Goal: Task Accomplishment & Management: Manage account settings

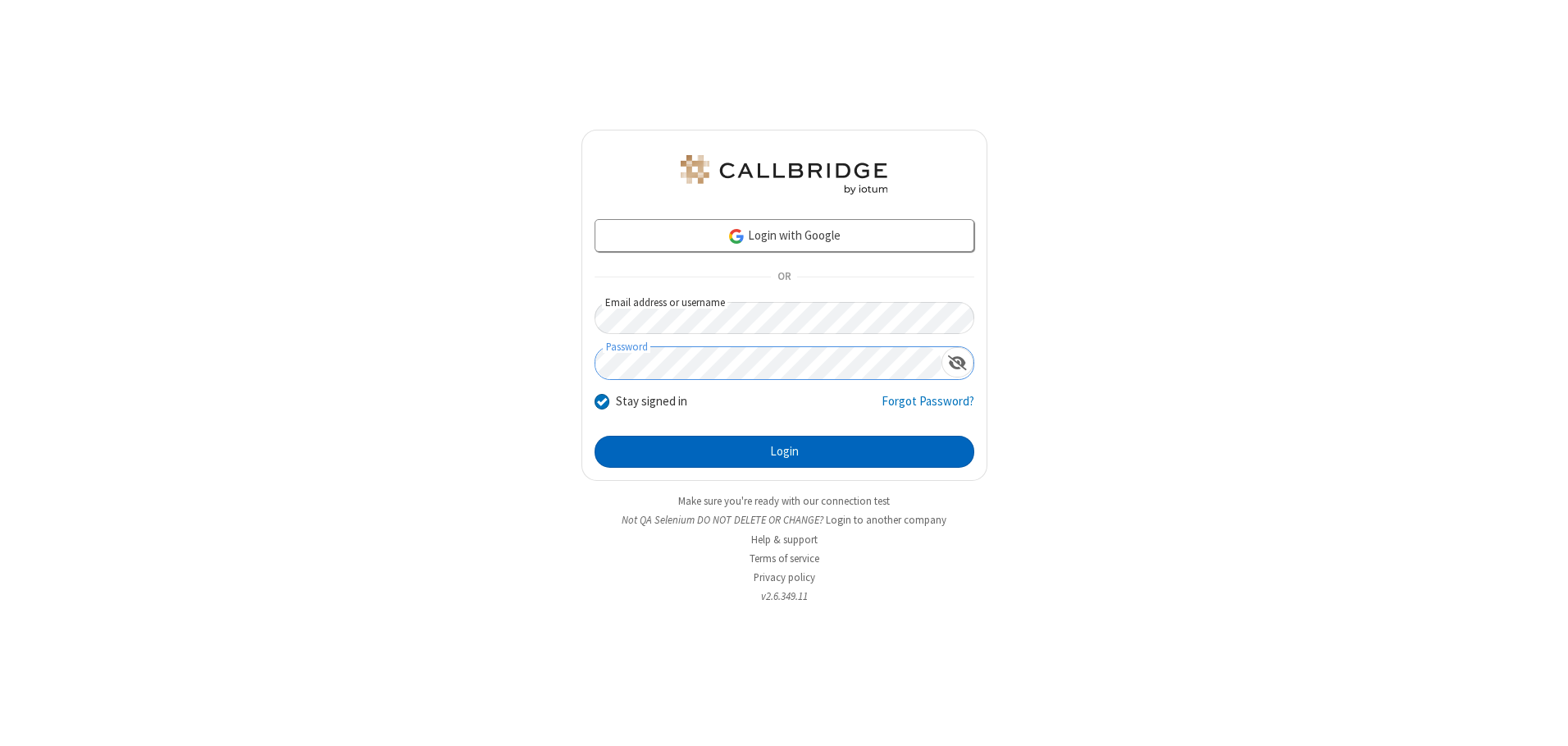
click at [784, 452] on button "Login" at bounding box center [784, 452] width 380 height 32
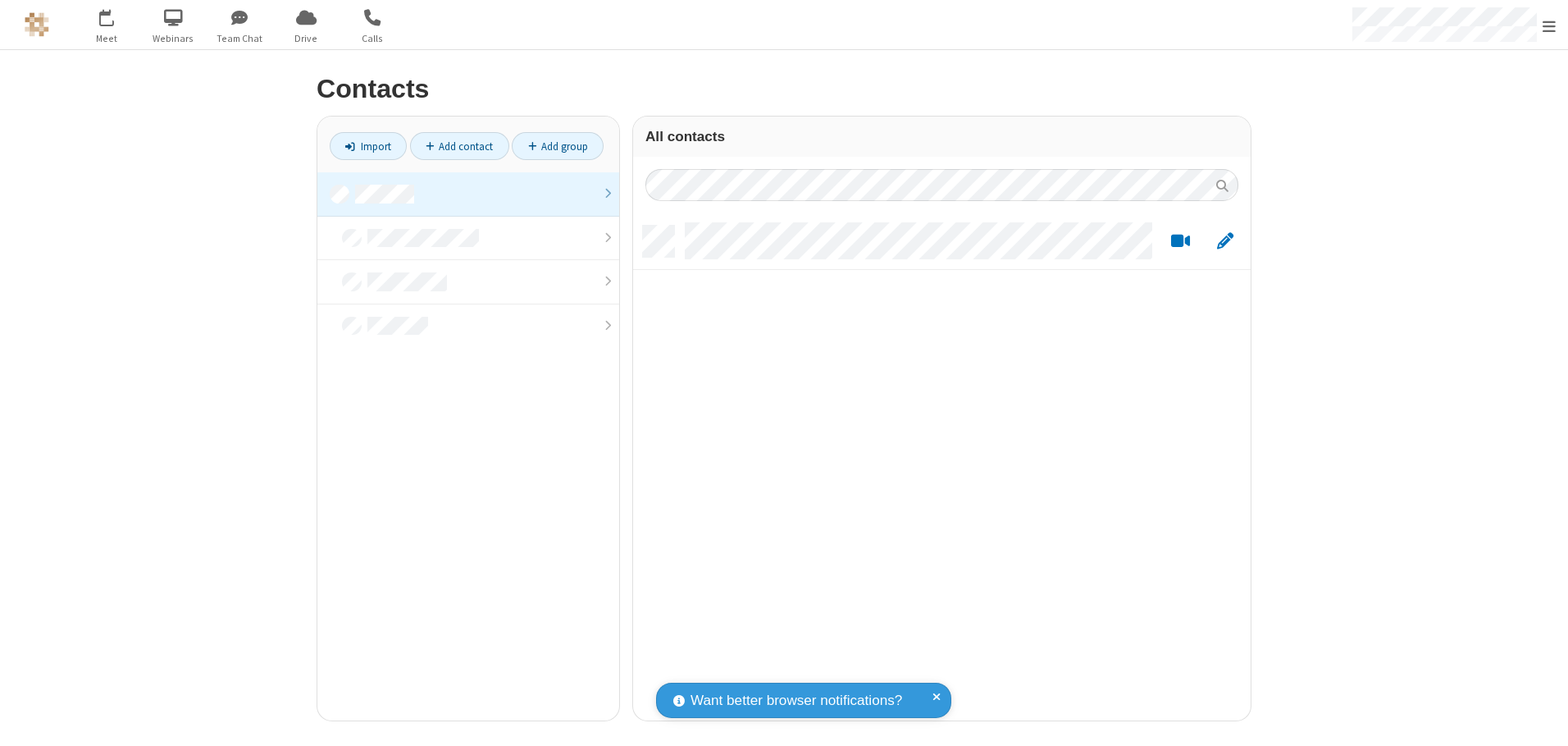
scroll to position [495, 605]
click at [468, 193] on link at bounding box center [468, 194] width 302 height 44
click at [460, 146] on link "Add contact" at bounding box center [459, 146] width 99 height 28
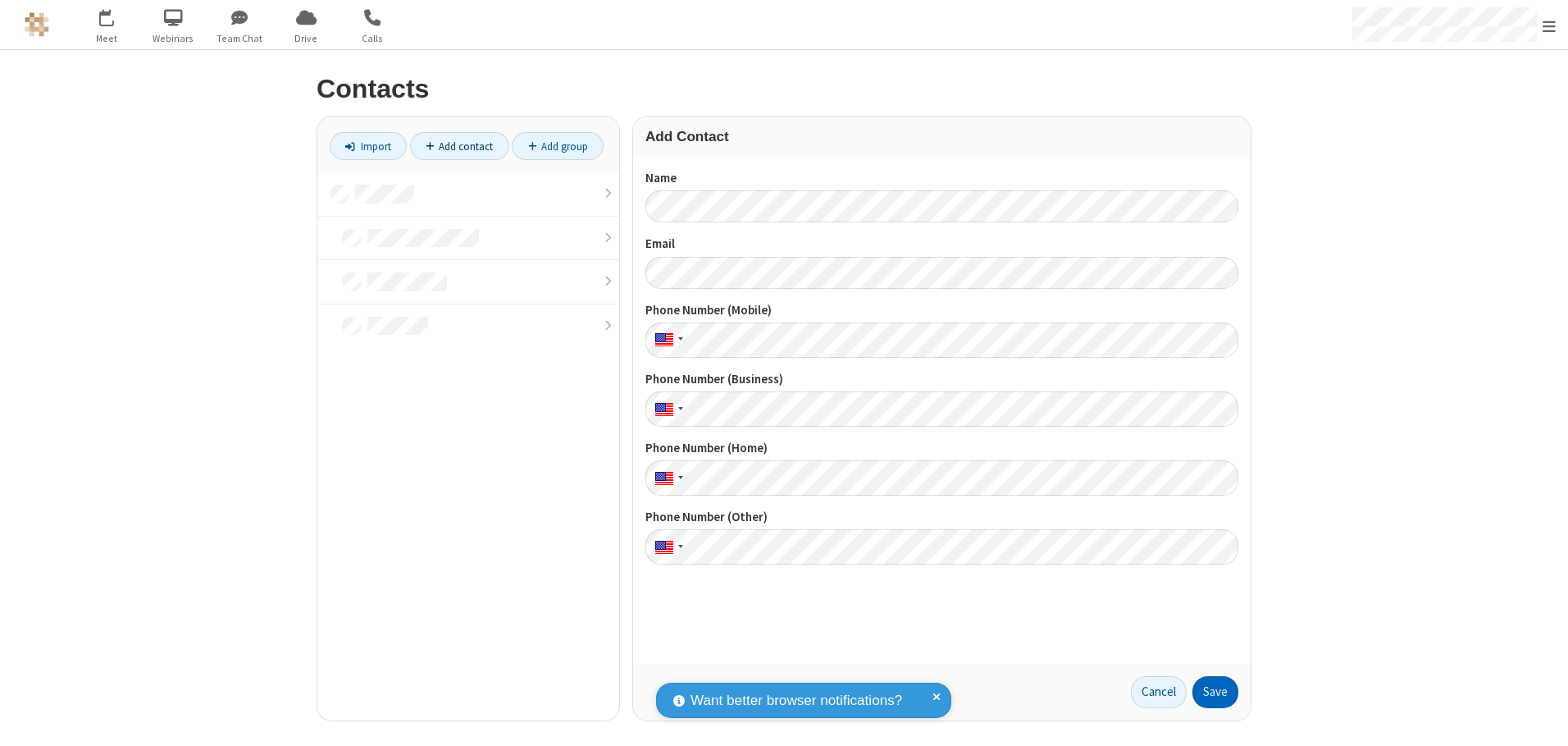
click at [1216, 692] on button "Save" at bounding box center [1216, 692] width 46 height 32
